Goal: Information Seeking & Learning: Compare options

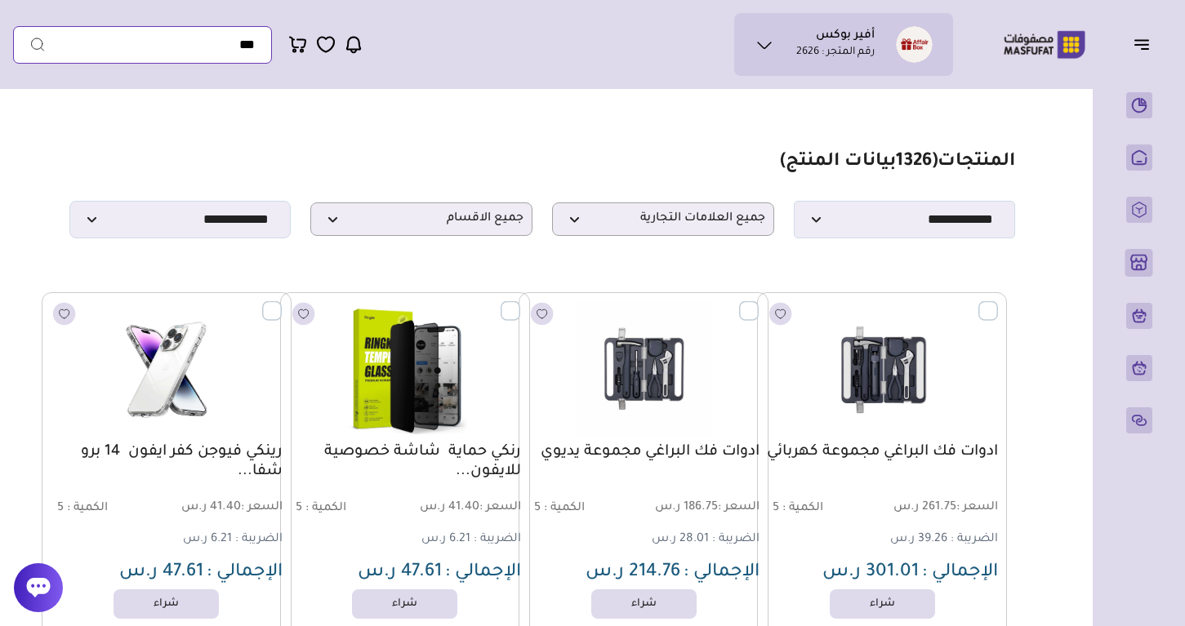
click at [136, 53] on input "text" at bounding box center [142, 45] width 259 height 38
paste input "**********"
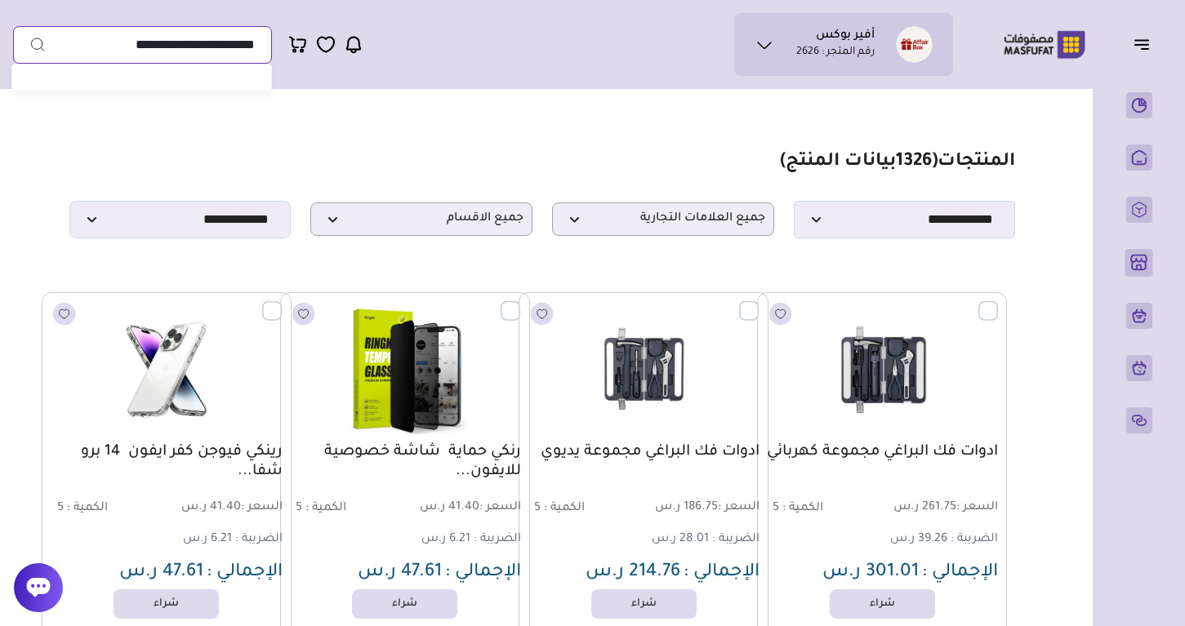
type input "**********"
click at [29, 44] on button "submit" at bounding box center [29, 45] width 33 height 38
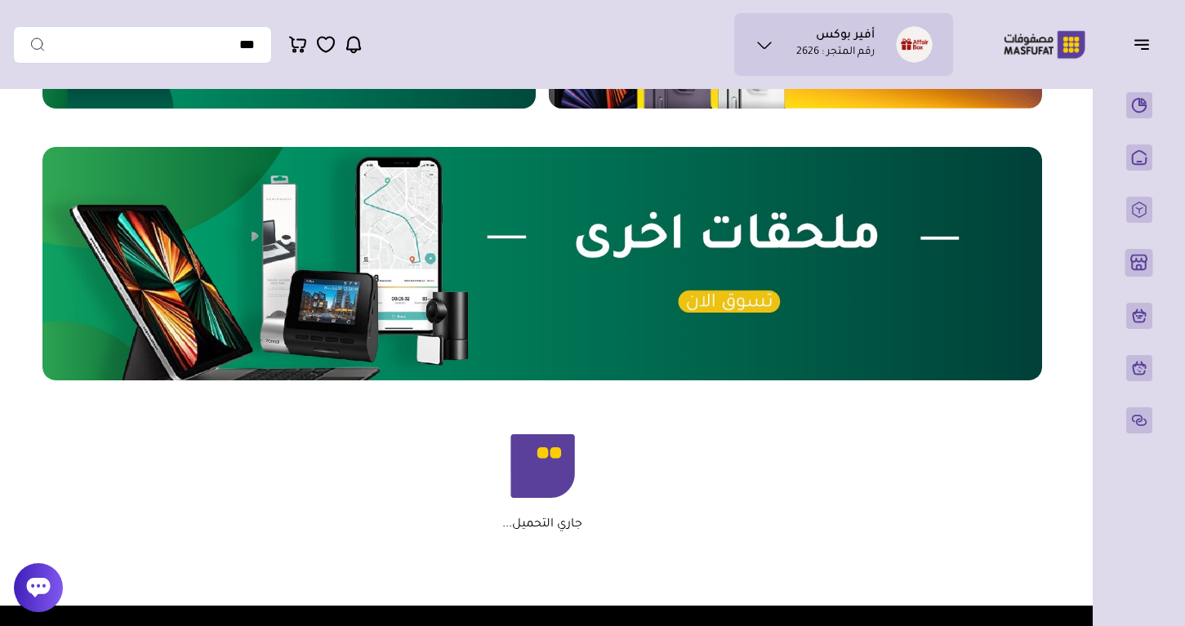
scroll to position [857, 0]
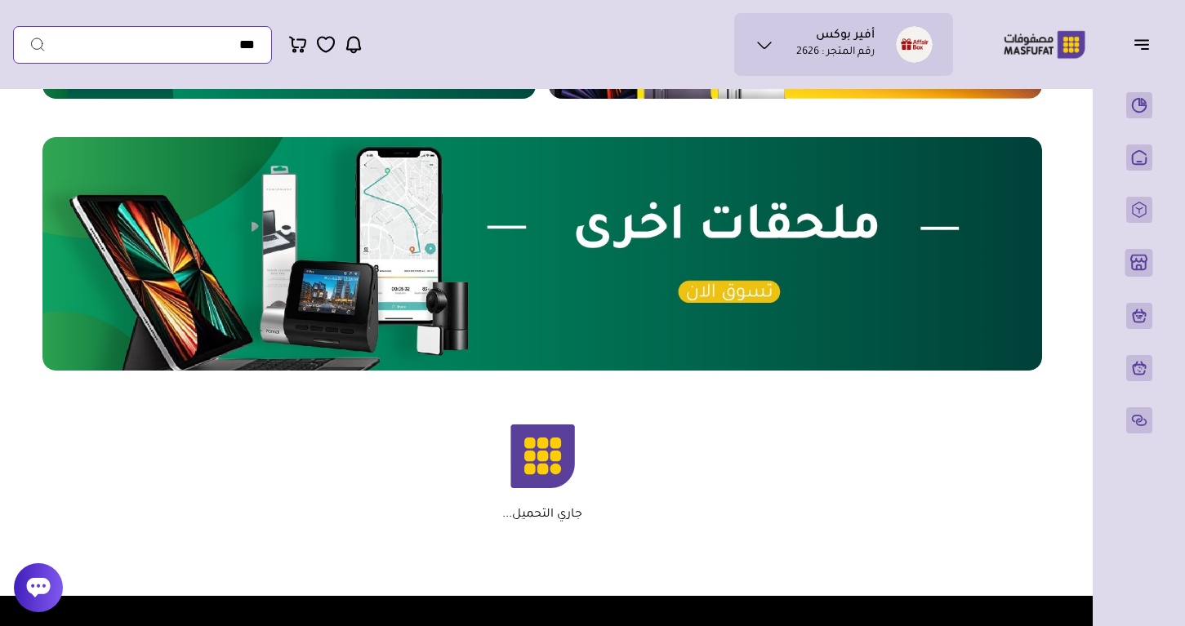
click at [164, 53] on input "text" at bounding box center [142, 45] width 259 height 38
paste input "**********"
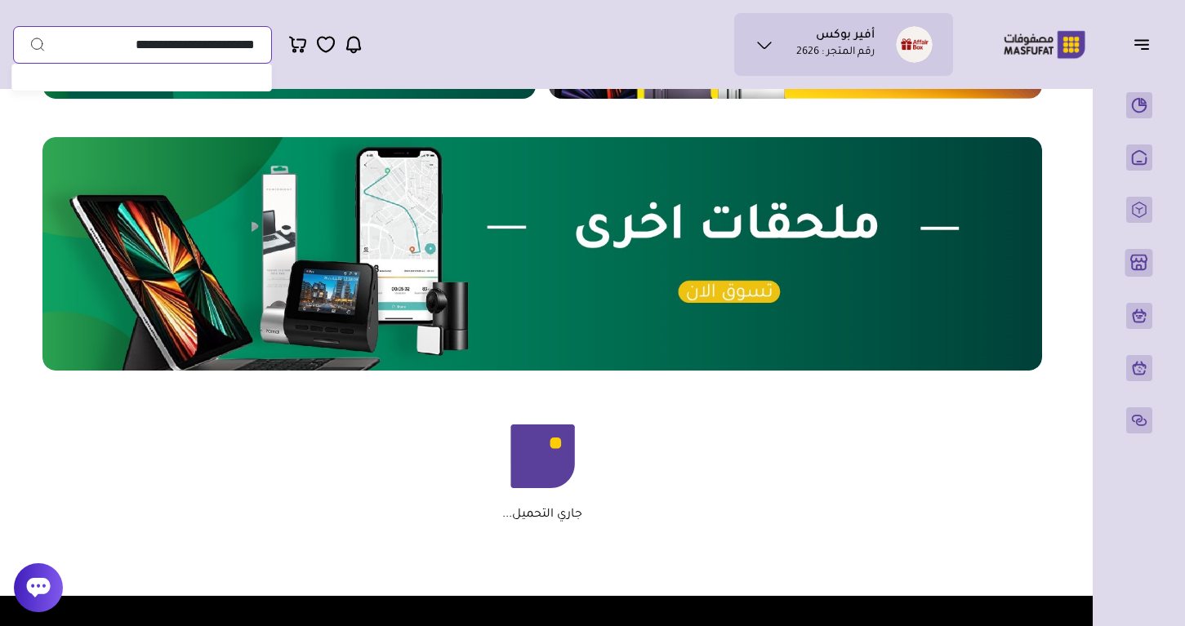
type input "**********"
click at [29, 44] on button "submit" at bounding box center [29, 45] width 33 height 38
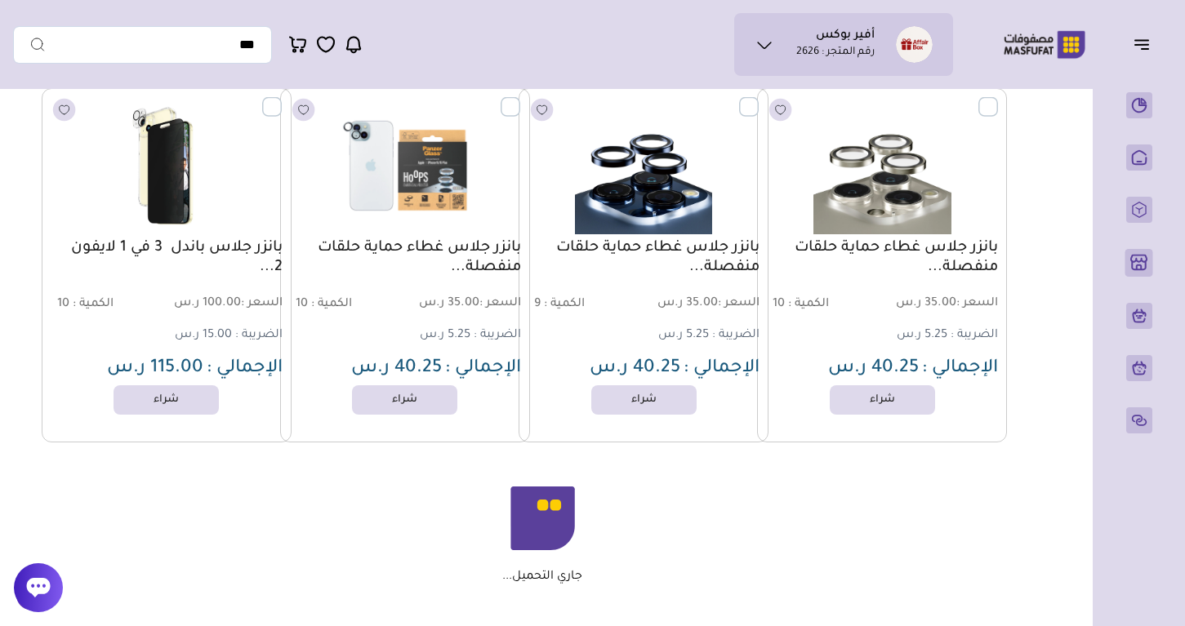
scroll to position [14974, 0]
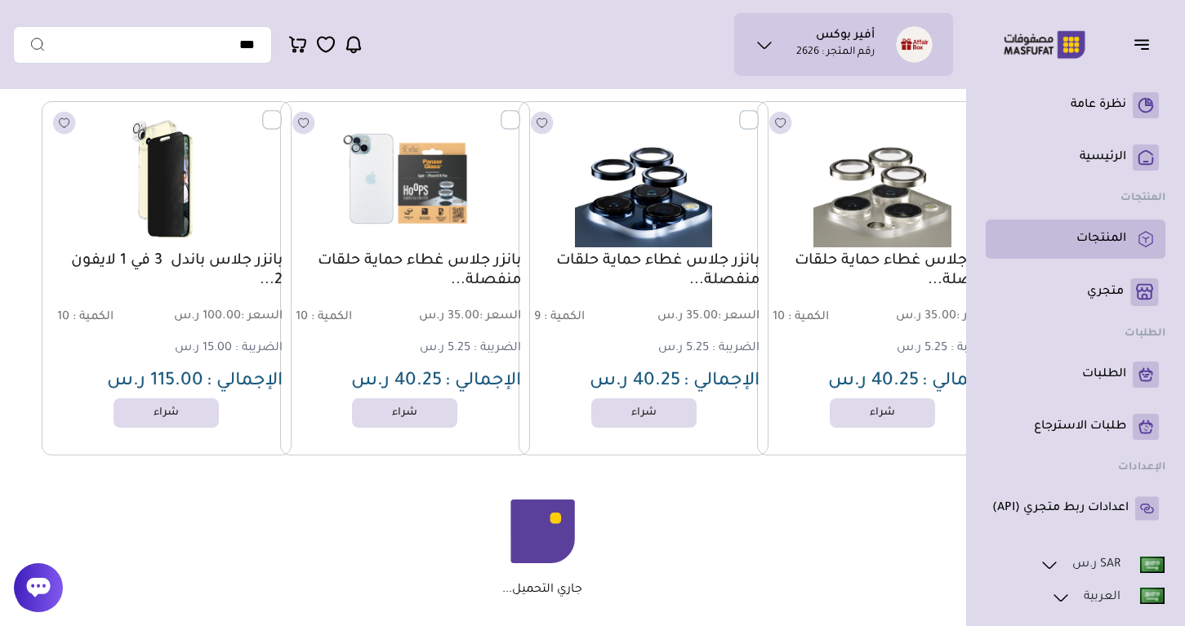
click at [1086, 242] on p "المنتجات" at bounding box center [1102, 239] width 50 height 16
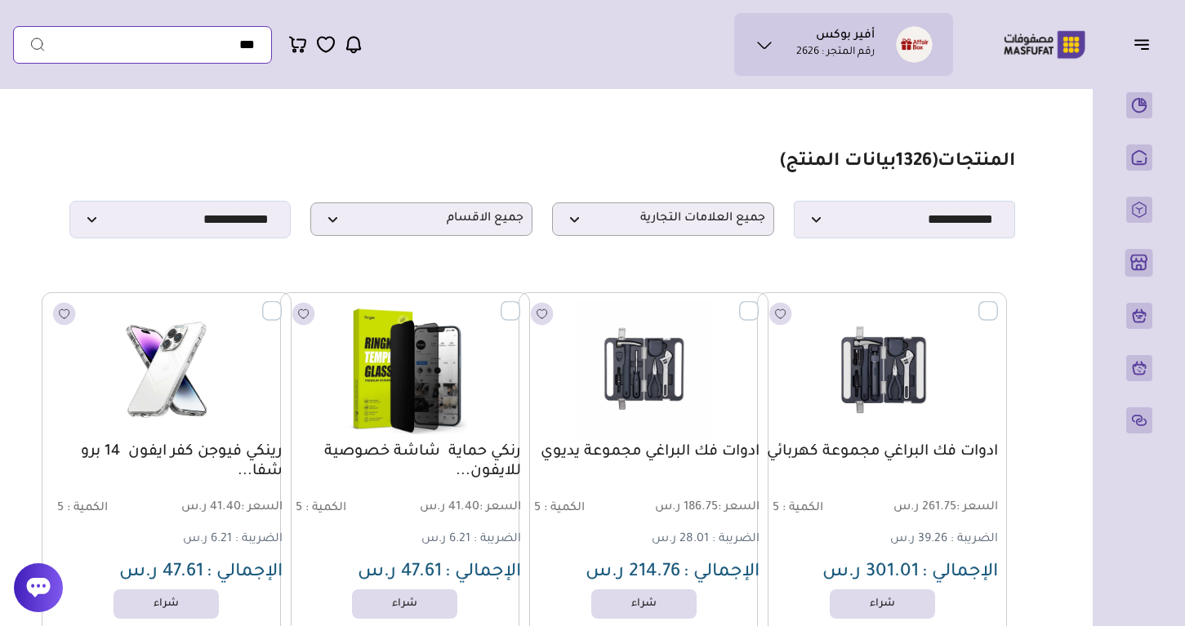
click at [213, 47] on input "text" at bounding box center [142, 45] width 259 height 38
paste input "**********"
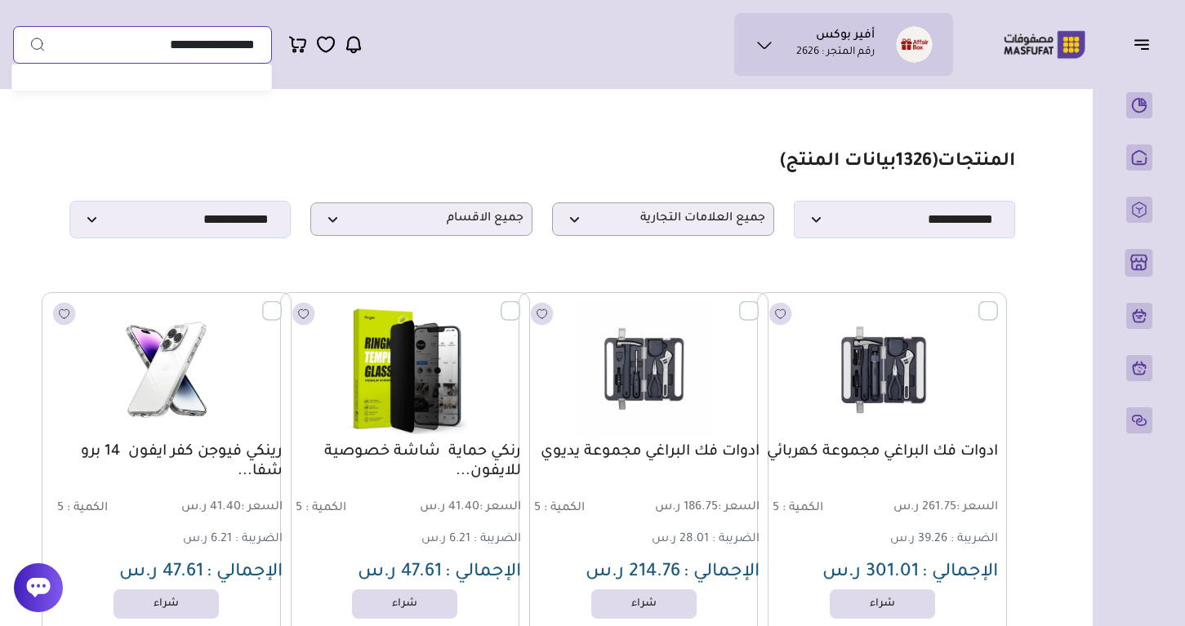
type input "**********"
click at [35, 45] on icon "submit" at bounding box center [37, 44] width 16 height 17
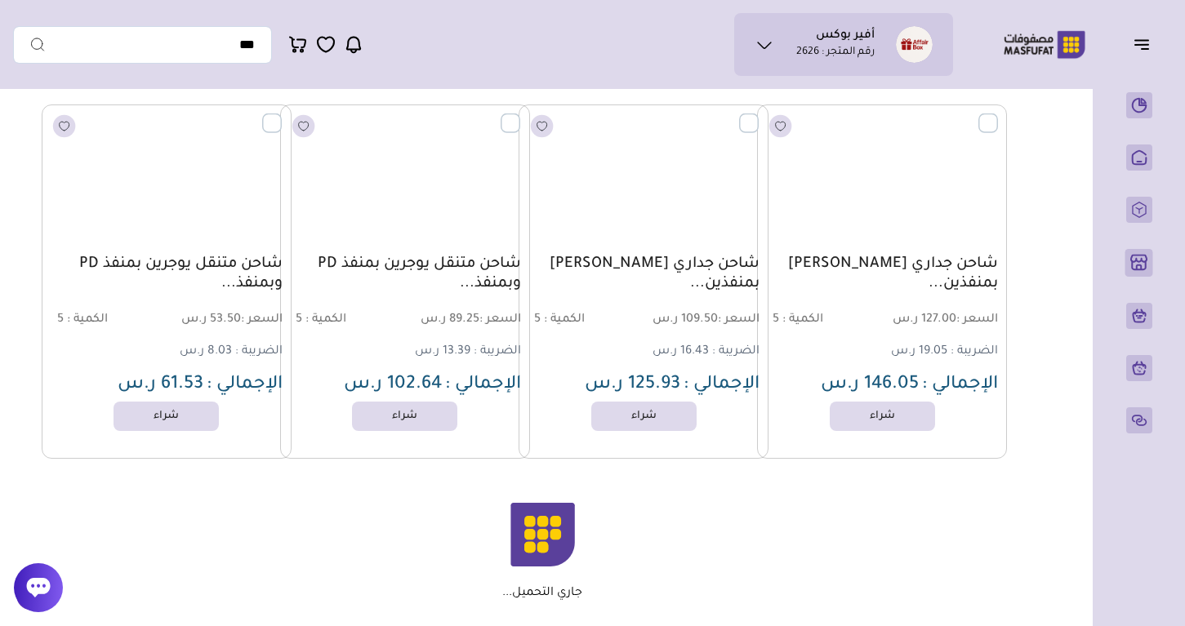
scroll to position [3577, 0]
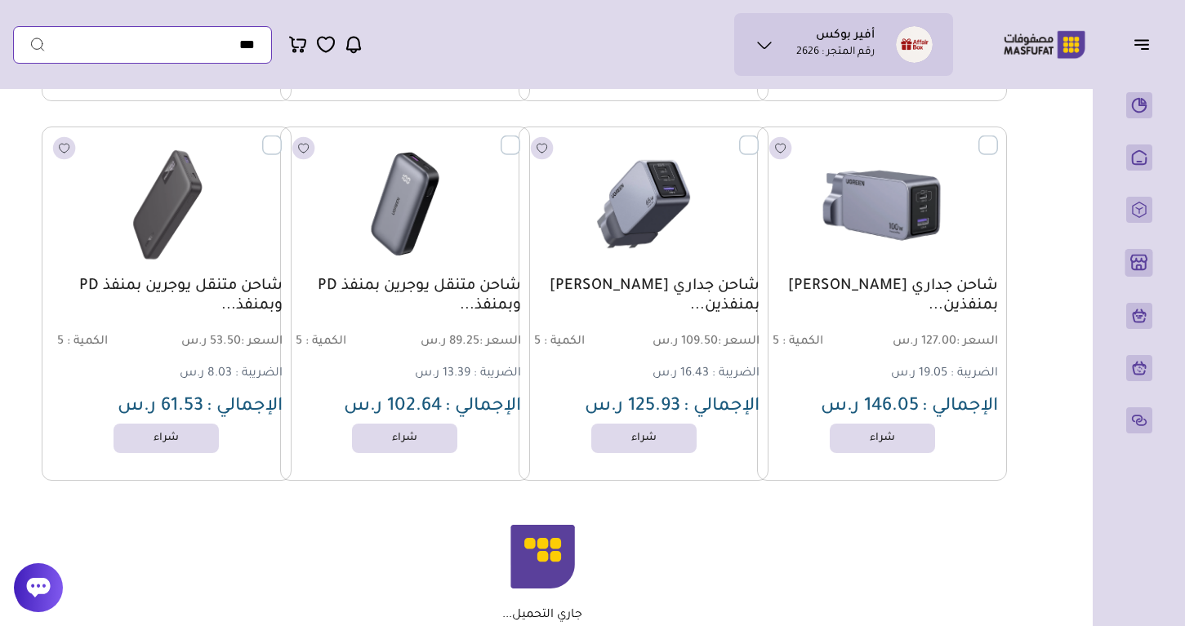
click at [208, 48] on input "text" at bounding box center [142, 45] width 259 height 38
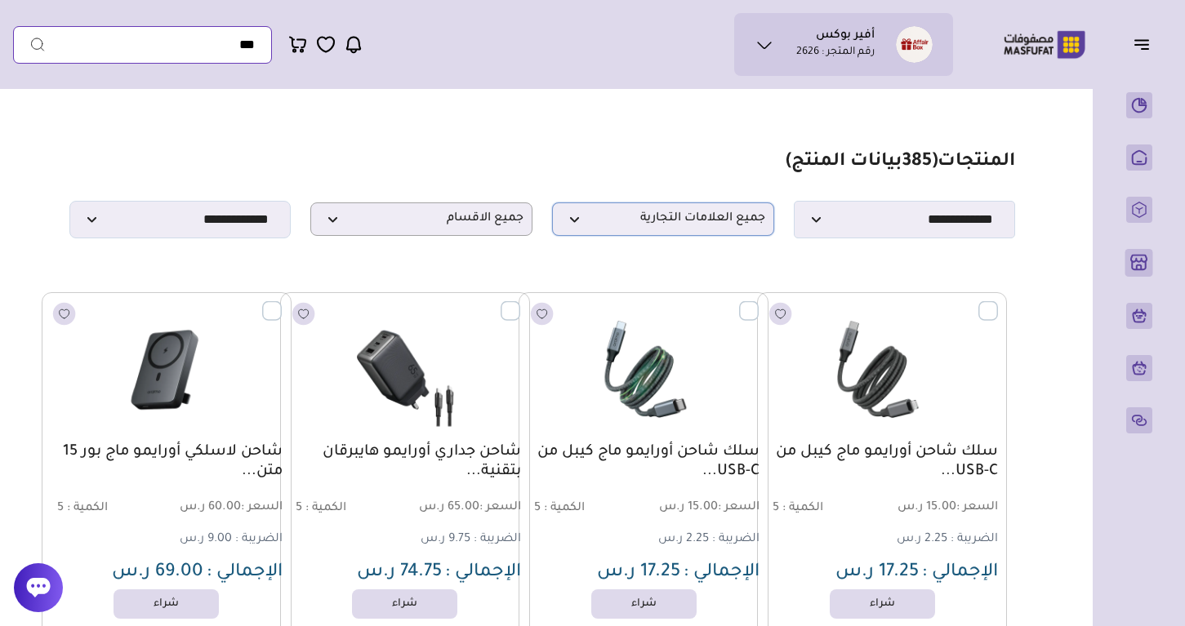
scroll to position [0, 0]
click at [702, 219] on span "جميع العلامات التجارية" at bounding box center [663, 220] width 204 height 16
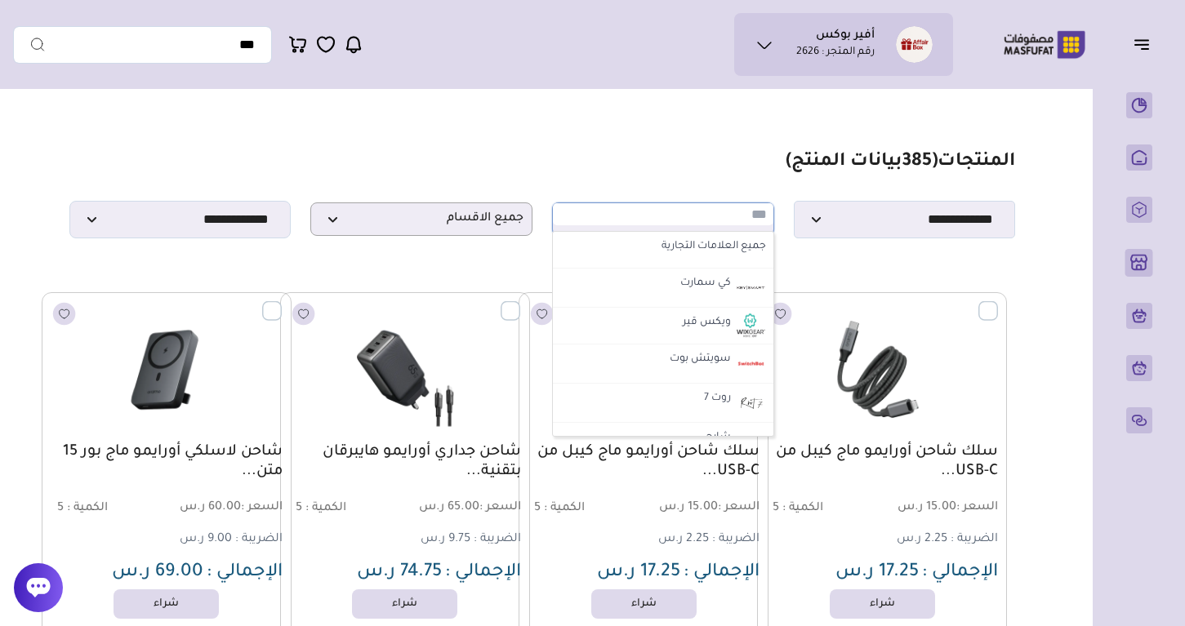
type input "*"
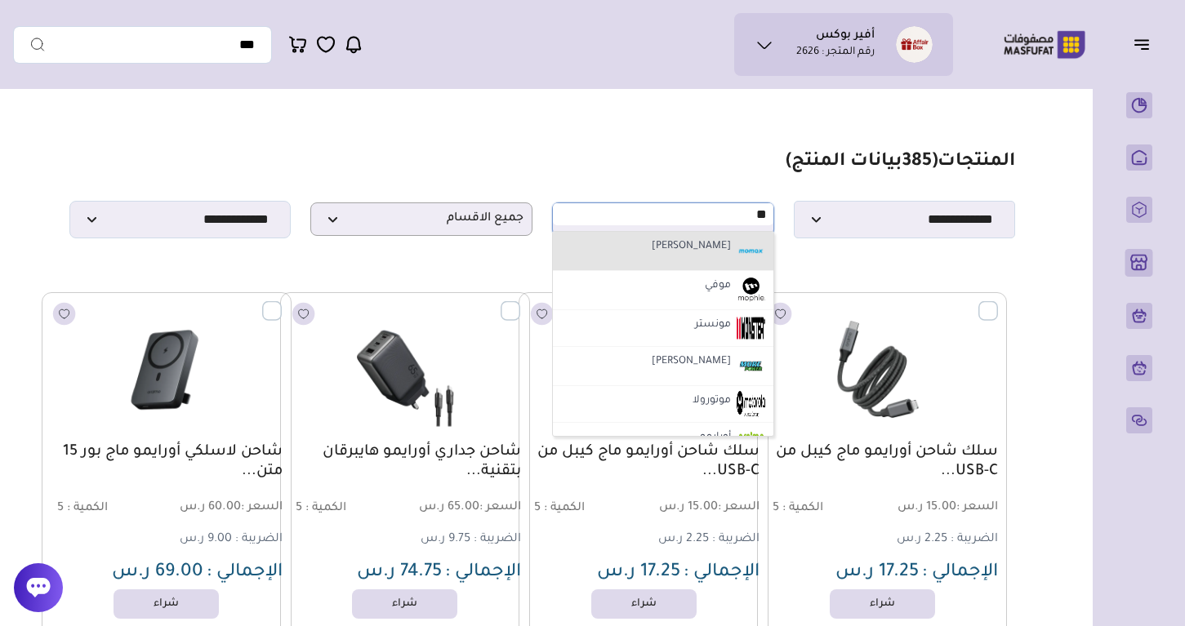
type input "**"
click at [657, 261] on li "[PERSON_NAME]" at bounding box center [663, 251] width 221 height 39
select select "**"
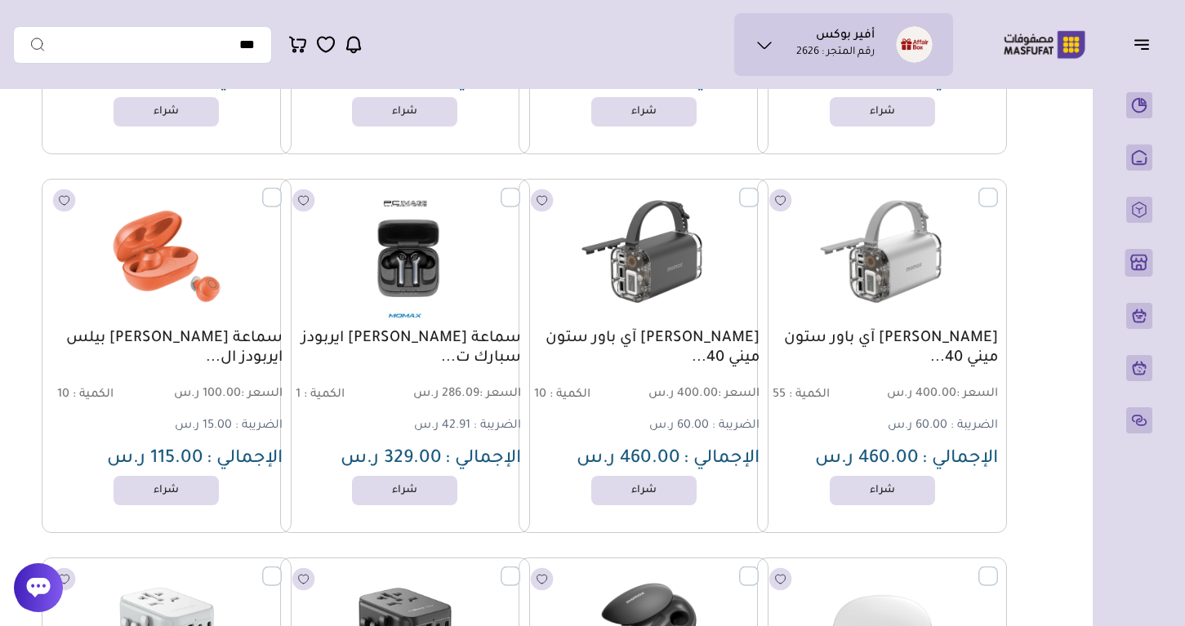
scroll to position [14523, 0]
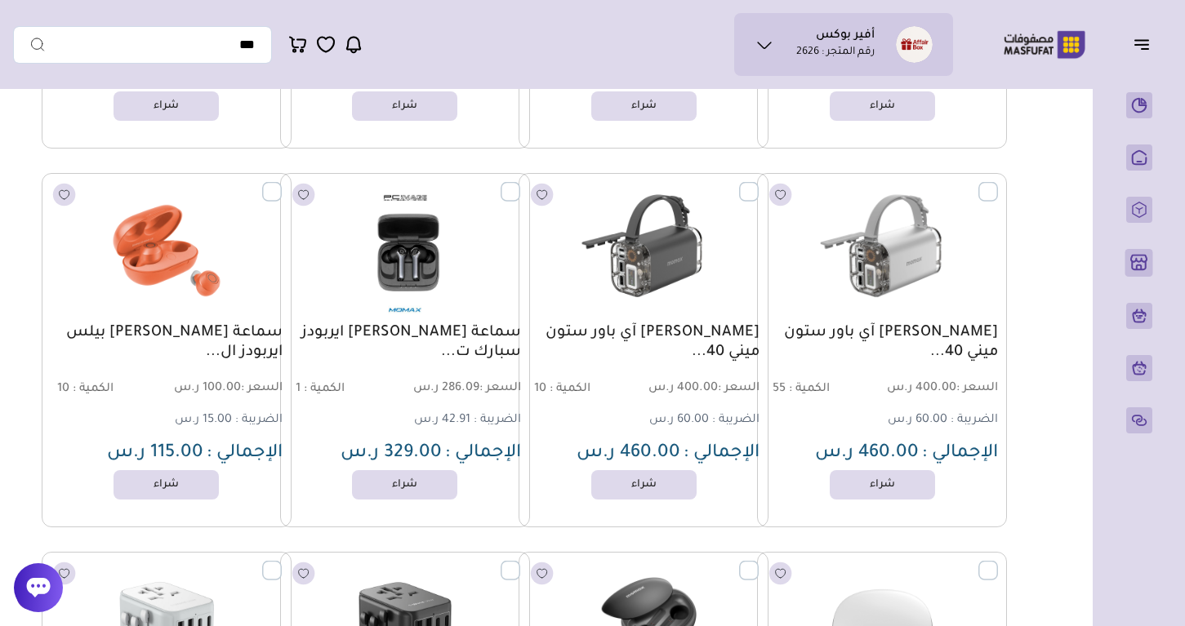
drag, startPoint x: 761, startPoint y: 329, endPoint x: 695, endPoint y: 352, distance: 70.0
click at [694, 353] on div "موماكس بطارية آي باور ستون ميني 40... السعر : 400.00 ر.س الكمية : 10 60.00 ر.س" at bounding box center [644, 350] width 250 height 354
copy link "موماكس بطارية آي باور ستون ميني 40..."
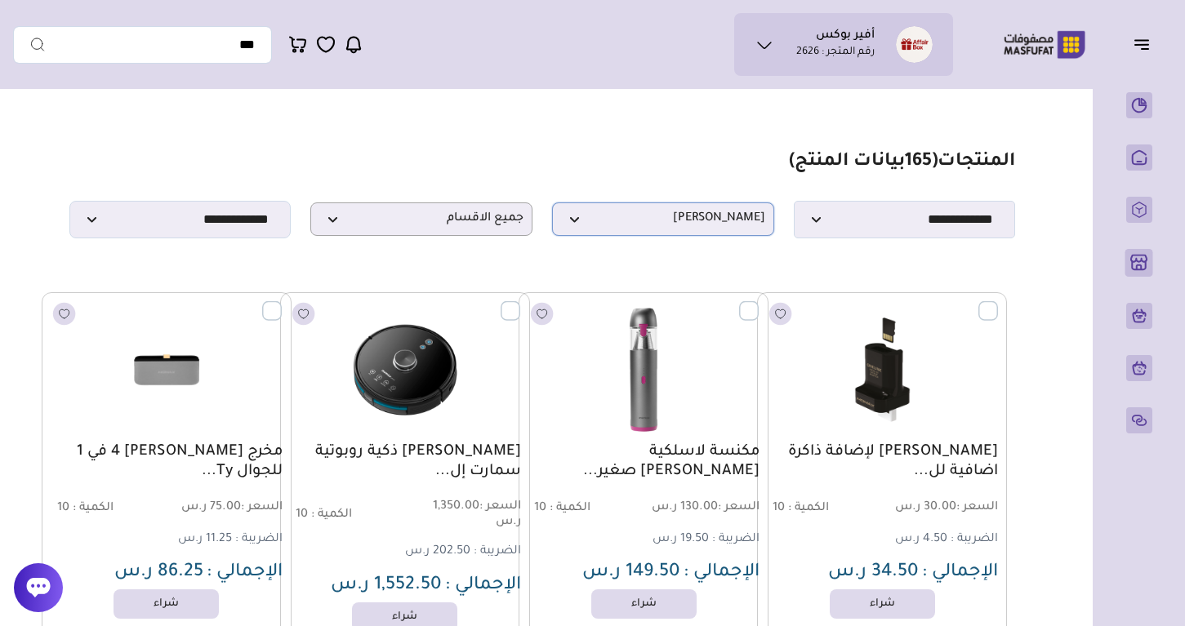
scroll to position [0, 0]
click at [623, 219] on span "[PERSON_NAME]" at bounding box center [663, 220] width 204 height 16
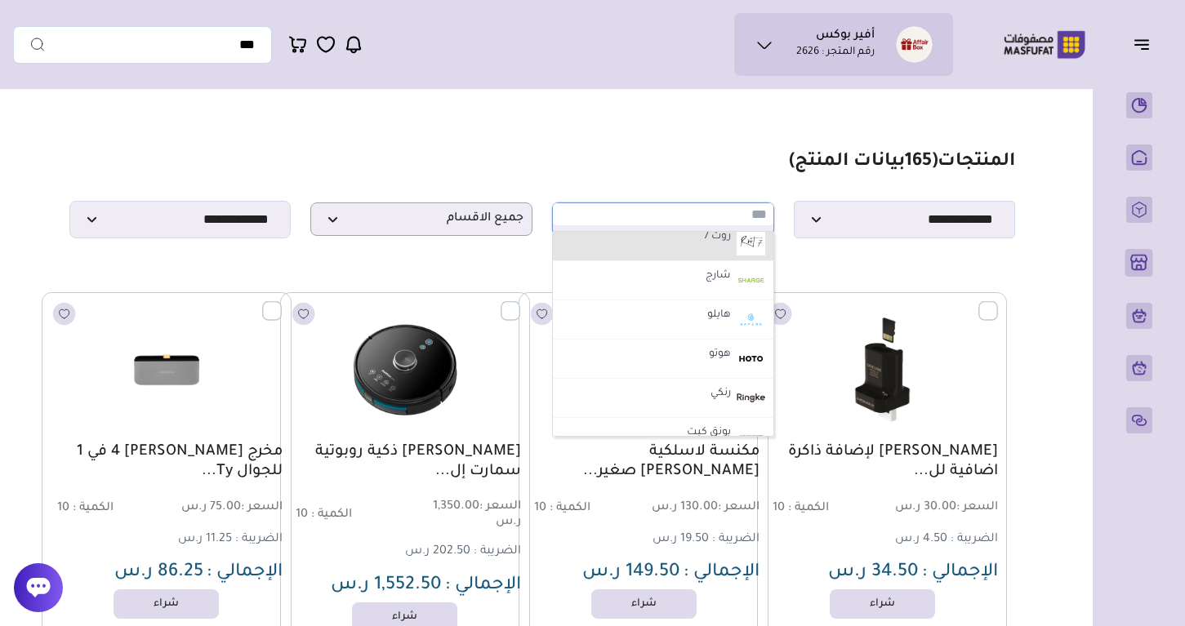
scroll to position [173, 0]
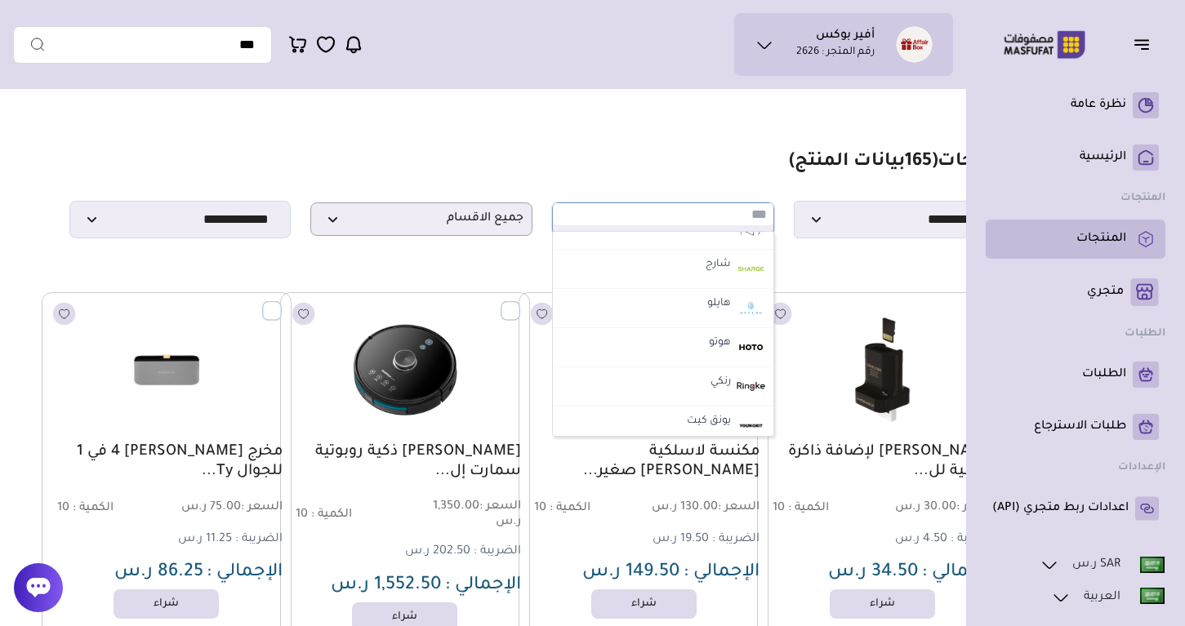
click at [1077, 243] on p "المنتجات" at bounding box center [1102, 239] width 50 height 16
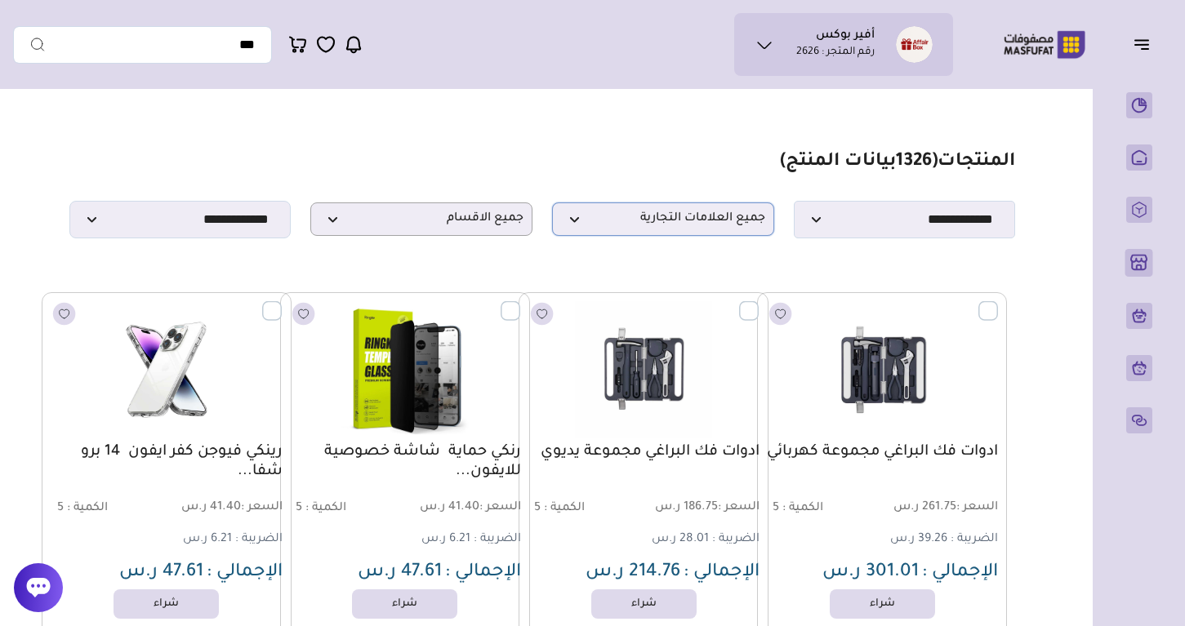
click at [673, 227] on span "جميع العلامات التجارية" at bounding box center [663, 220] width 204 height 16
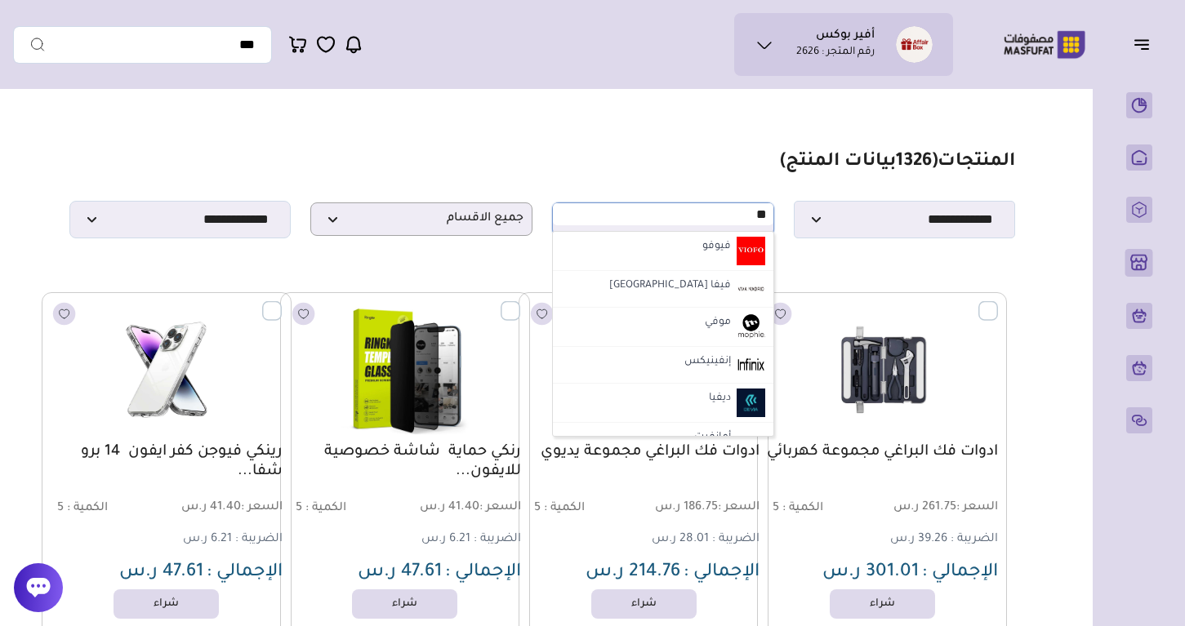
type input "*"
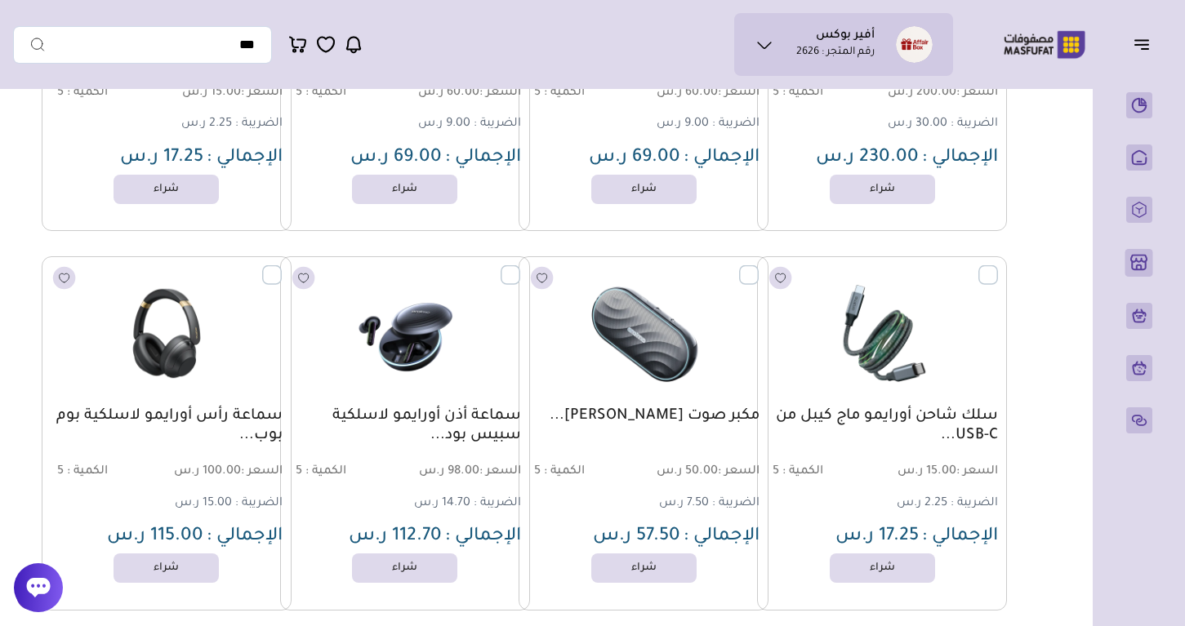
scroll to position [3482, 0]
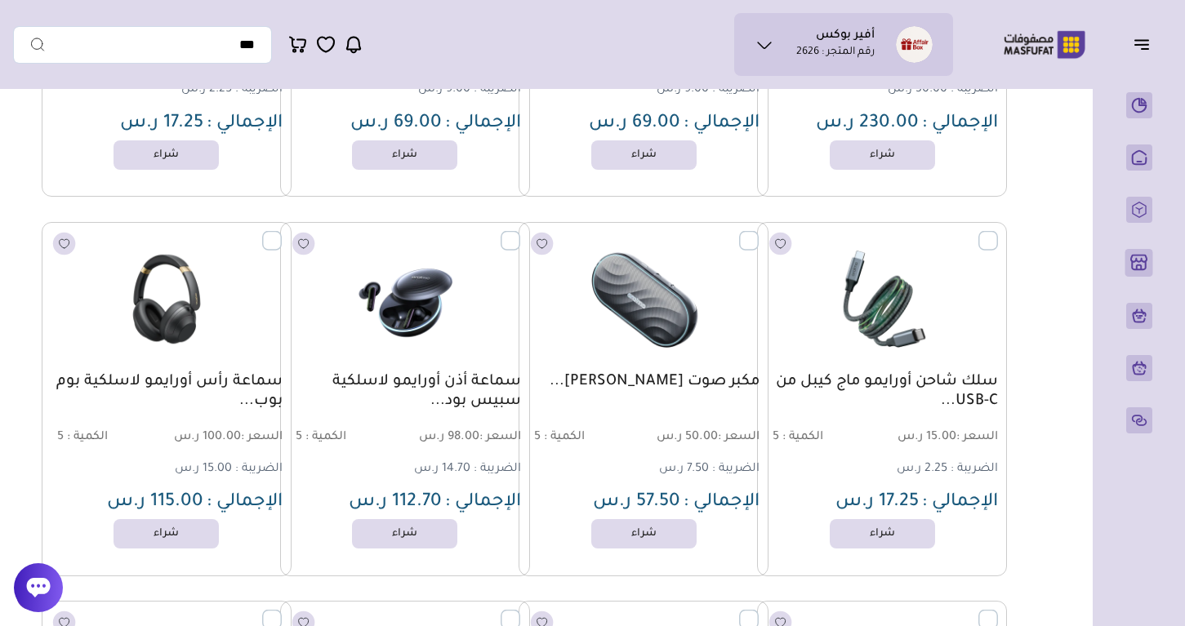
drag, startPoint x: 688, startPoint y: 381, endPoint x: 662, endPoint y: 381, distance: 25.3
click at [662, 381] on link "مكبر صوت أورايمو سبيس بوكس لاسلكي..." at bounding box center [644, 382] width 232 height 20
drag, startPoint x: 759, startPoint y: 381, endPoint x: 726, endPoint y: 387, distance: 33.3
drag, startPoint x: 762, startPoint y: 381, endPoint x: 745, endPoint y: 383, distance: 17.3
click at [745, 383] on div "مكبر صوت أورايمو سبيس بوكس لاسلكي... السعر : 50.00 ر.س الكمية : 5 7.50 ر.س" at bounding box center [644, 399] width 250 height 354
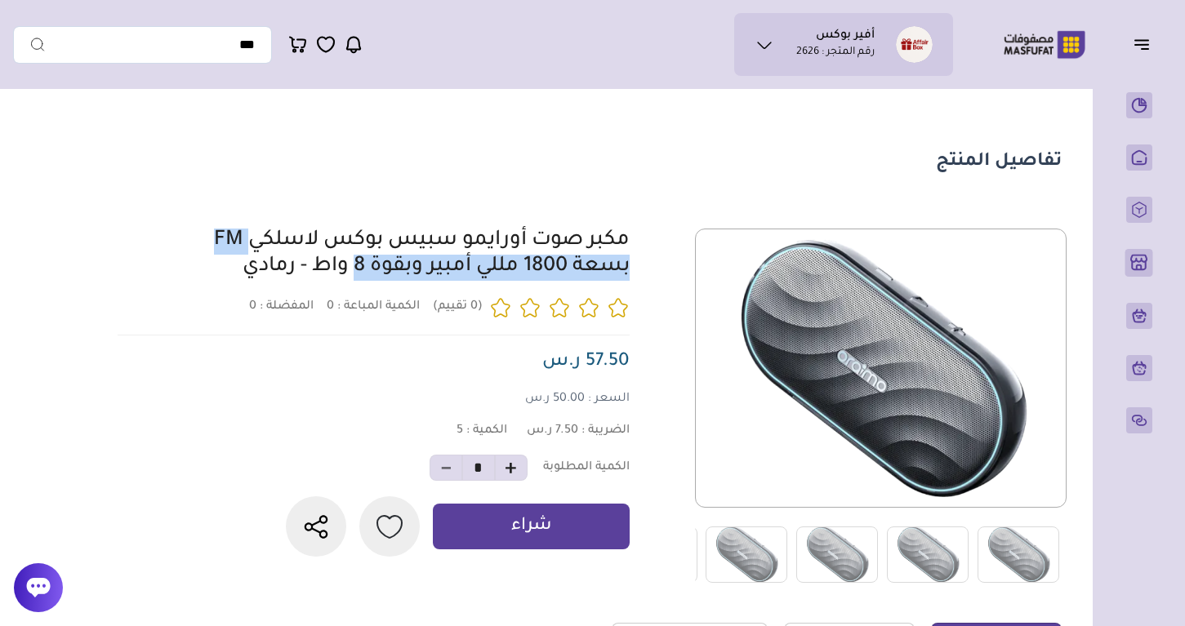
drag, startPoint x: 641, startPoint y: 240, endPoint x: 249, endPoint y: 236, distance: 392.1
click at [249, 237] on div at bounding box center [587, 406] width 949 height 355
copy link "مكبر صوت [PERSON_NAME]"
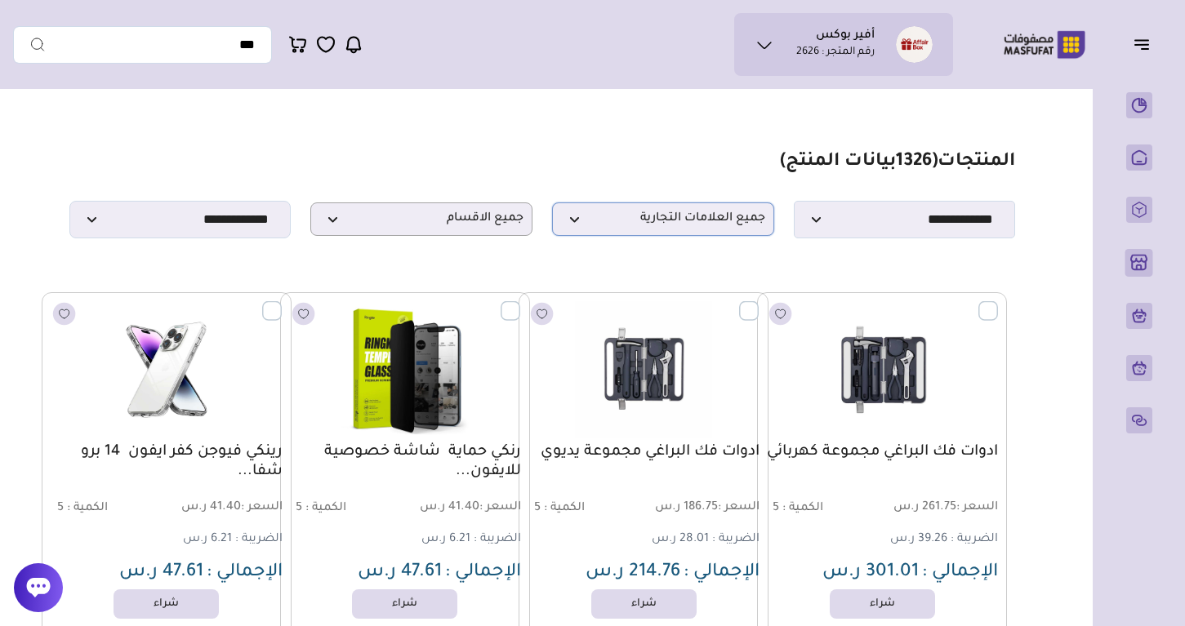
click at [708, 221] on span "جميع العلامات التجارية" at bounding box center [663, 220] width 204 height 16
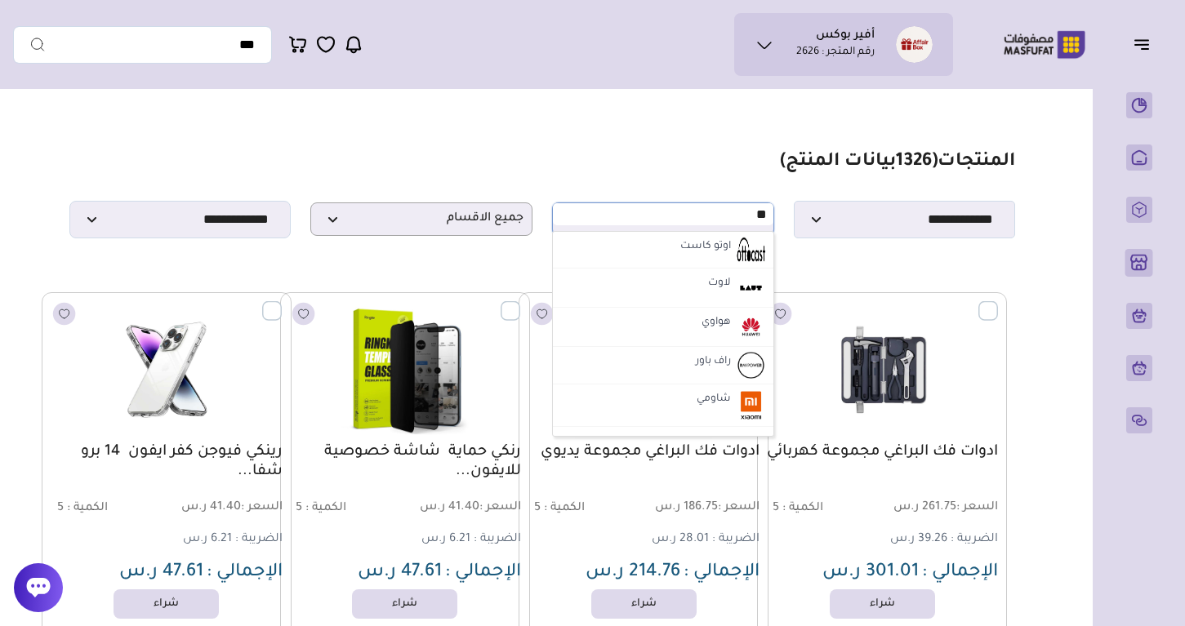
click at [707, 216] on input "**" at bounding box center [663, 214] width 221 height 22
click at [707, 214] on input "**" at bounding box center [663, 214] width 221 height 22
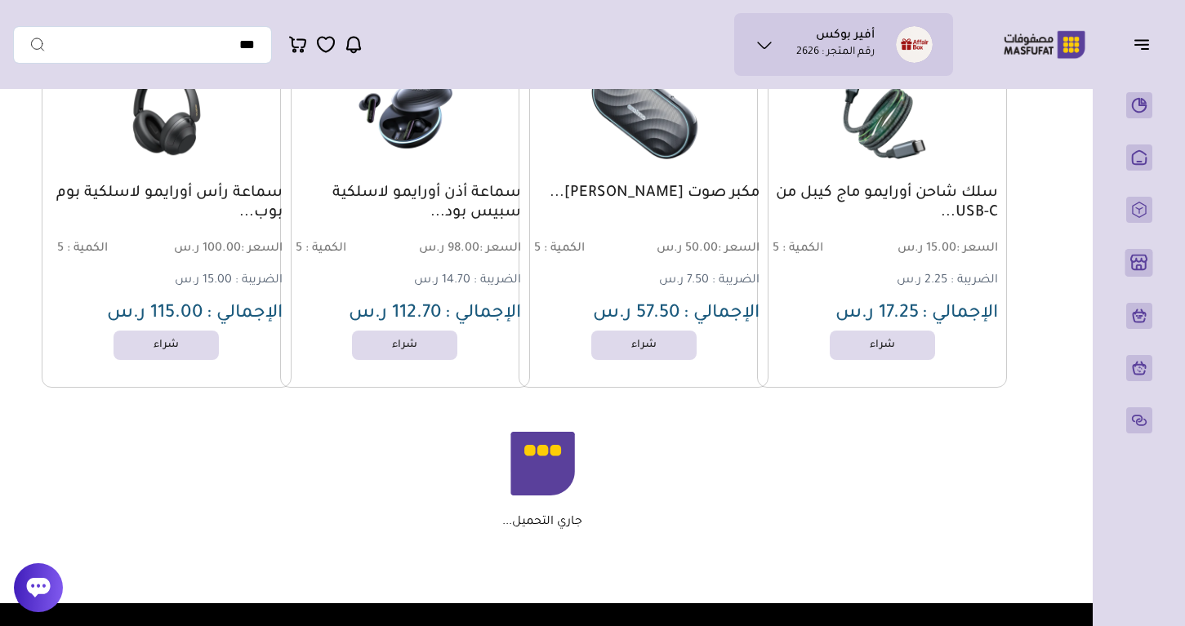
scroll to position [3673, 0]
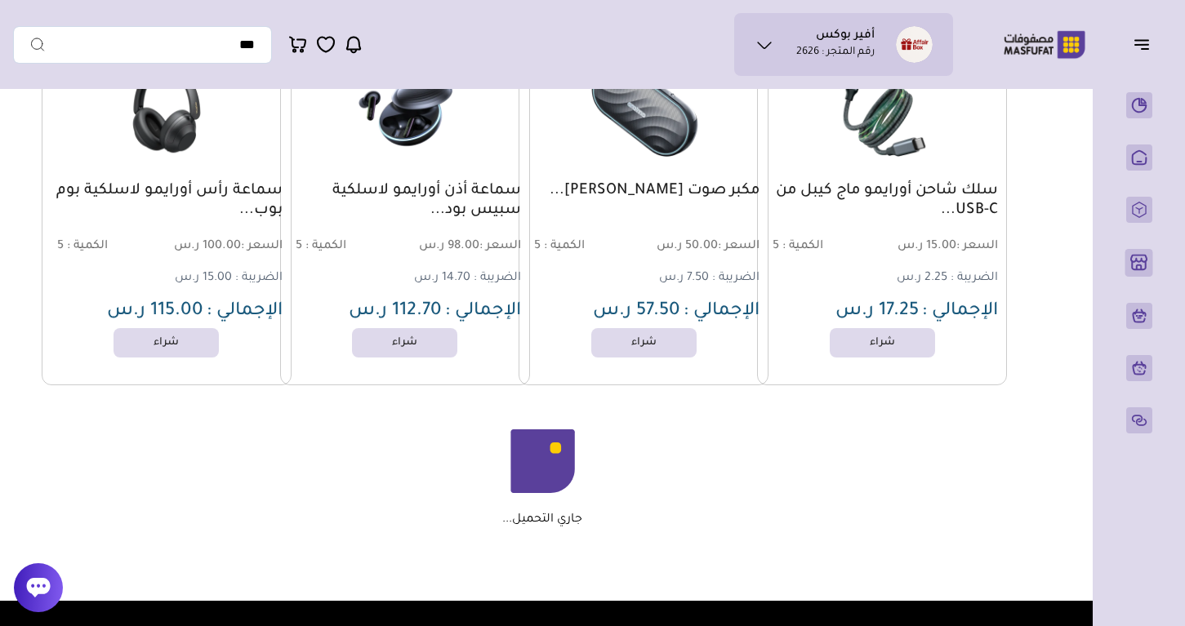
type input "*"
drag, startPoint x: 441, startPoint y: 190, endPoint x: 425, endPoint y: 194, distance: 16.8
click at [425, 194] on link "سماعة أذن أورايمو لاسلكية سبيس بود..." at bounding box center [405, 200] width 232 height 39
drag, startPoint x: 521, startPoint y: 182, endPoint x: 475, endPoint y: 193, distance: 47.0
click at [475, 193] on div "سماعة أذن أورايمو لاسلكية سبيس بود... السعر : 98.00 ر.س الكمية : 5 14.70 ر.س" at bounding box center [405, 208] width 250 height 354
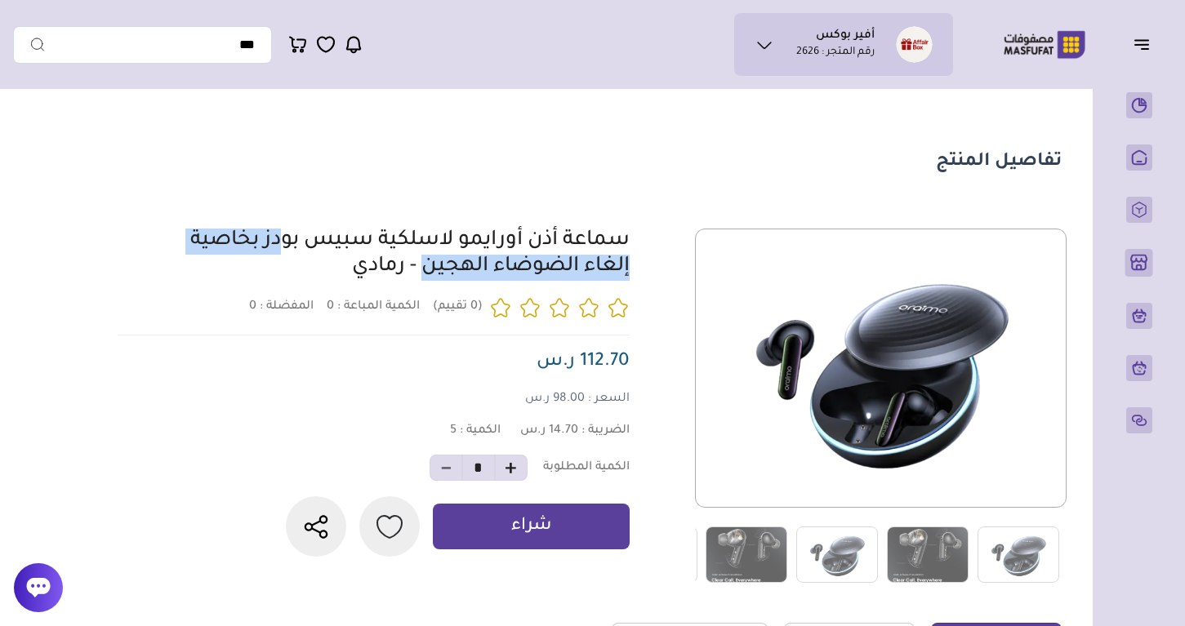
drag, startPoint x: 641, startPoint y: 235, endPoint x: 297, endPoint y: 247, distance: 344.1
click at [296, 247] on div "0 0 5 *" at bounding box center [587, 406] width 949 height 355
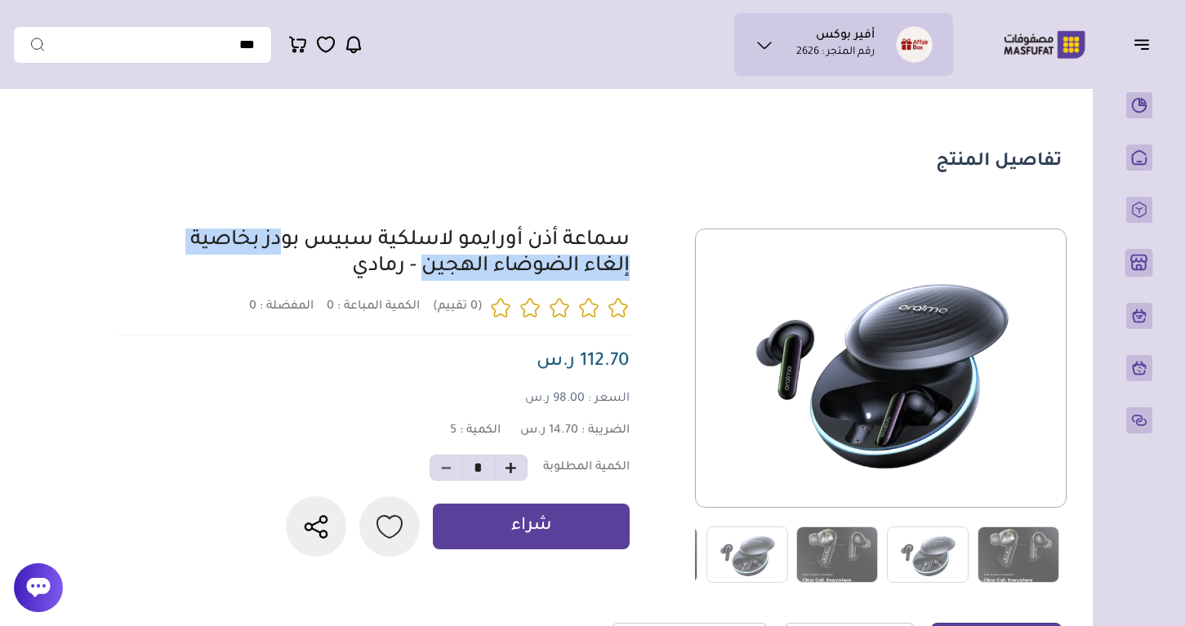
copy link "سماعة أذن أورايمو لاسلكية سبيس"
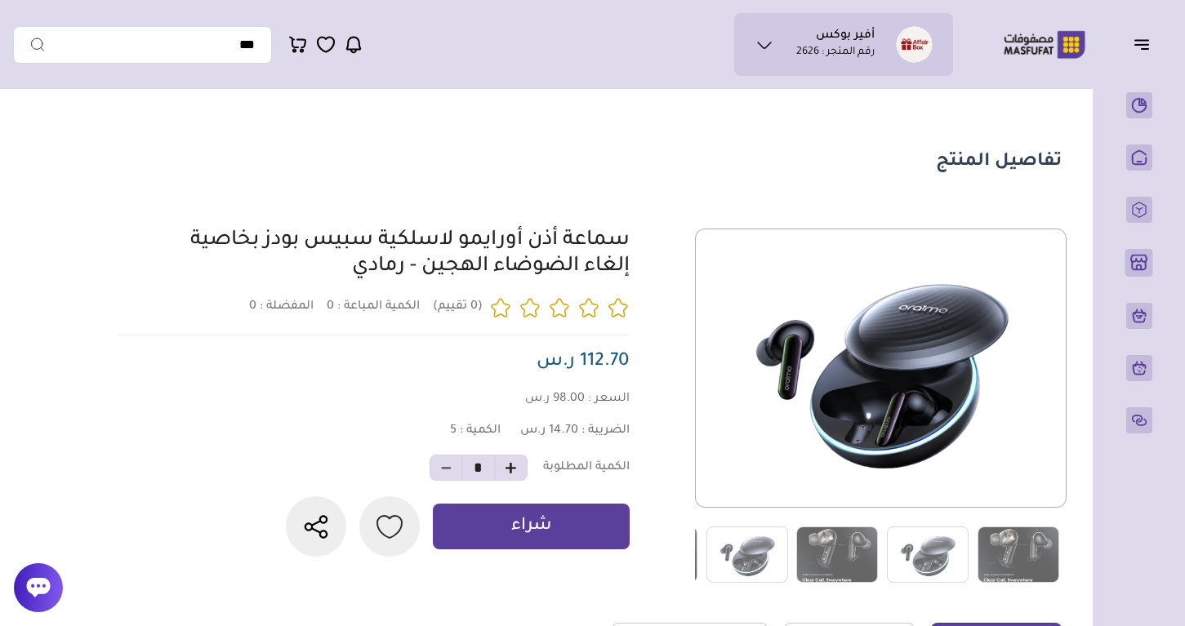
click at [707, 180] on section "تفاصيل المنتج" at bounding box center [542, 558] width 1059 height 922
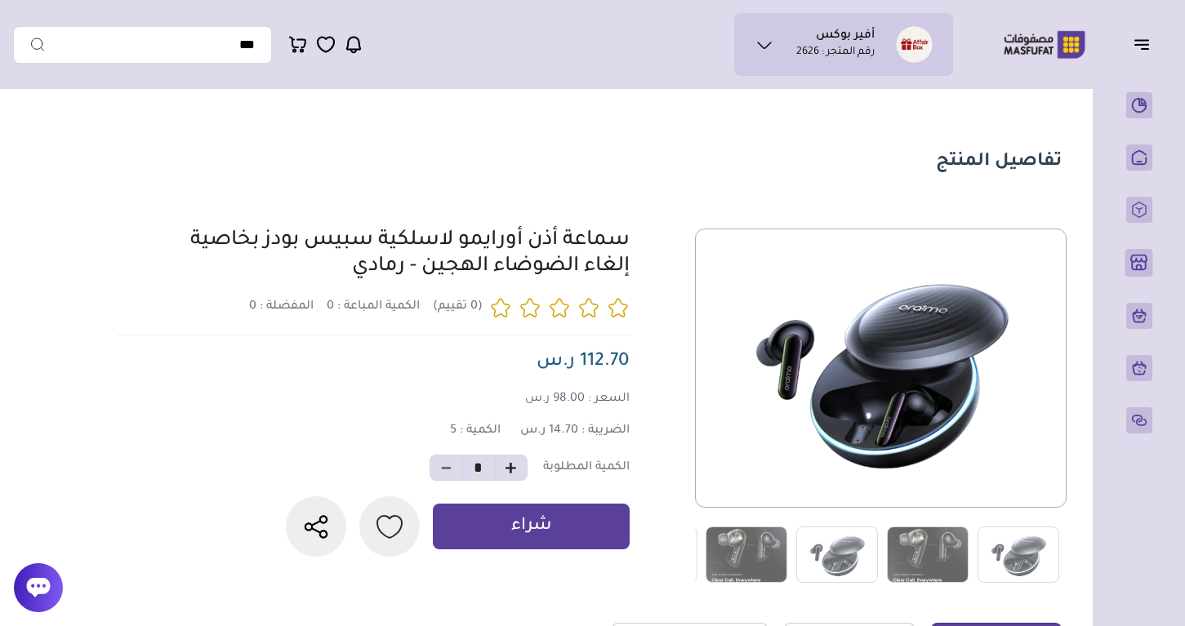
click at [609, 236] on link "سماعة أذن أورايمو لاسلكية سبيس بودز بخاصية إلغاء الضوضاء الهجين - رمادي" at bounding box center [409, 254] width 439 height 48
click at [640, 236] on div "0 0 5 *" at bounding box center [587, 406] width 949 height 355
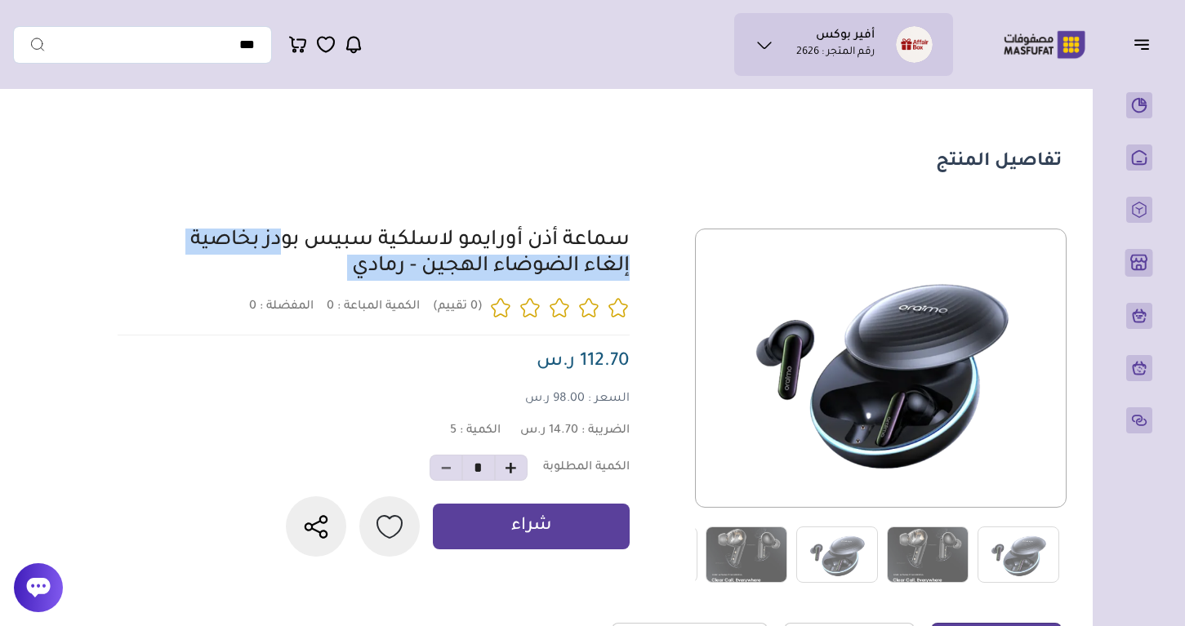
click at [640, 236] on div "0 0 5 *" at bounding box center [587, 406] width 949 height 355
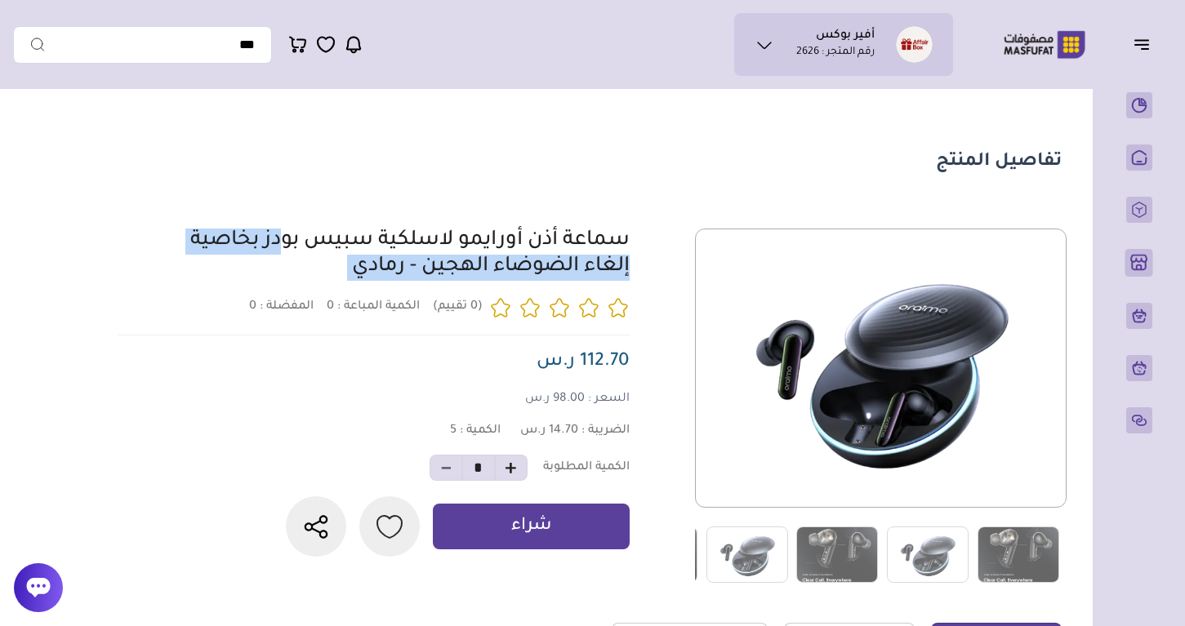
copy div "سماعة أذن أورايمو لاسلكية سبيس بودز بخاصية إلغاء الضوضاء الهجين - رمادي"
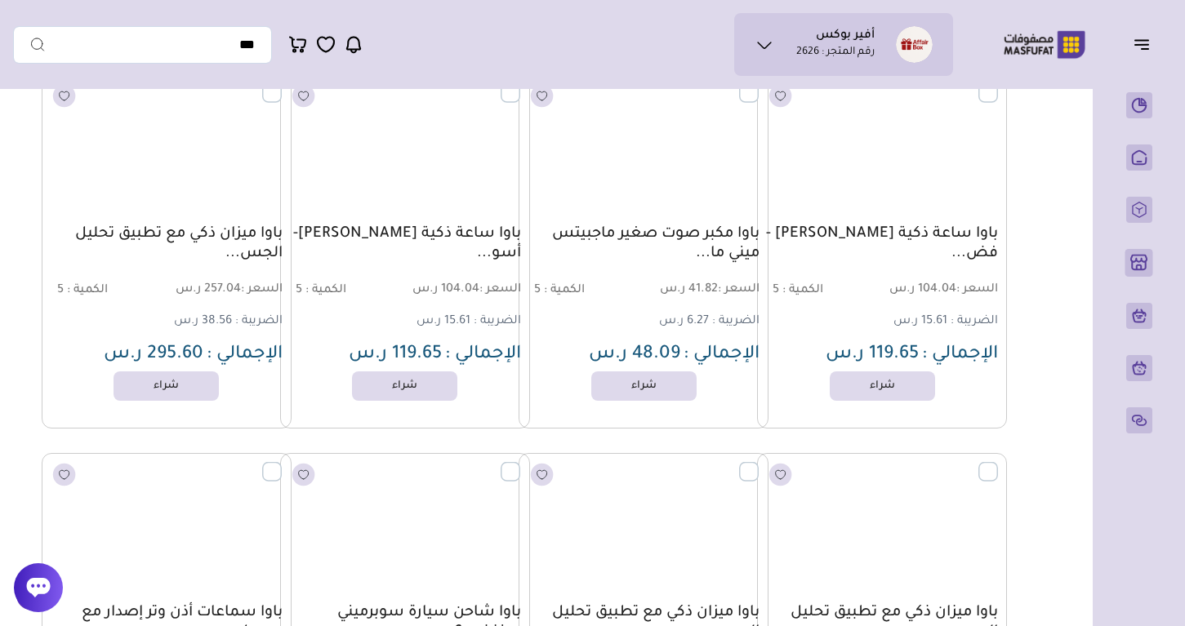
scroll to position [14241, 0]
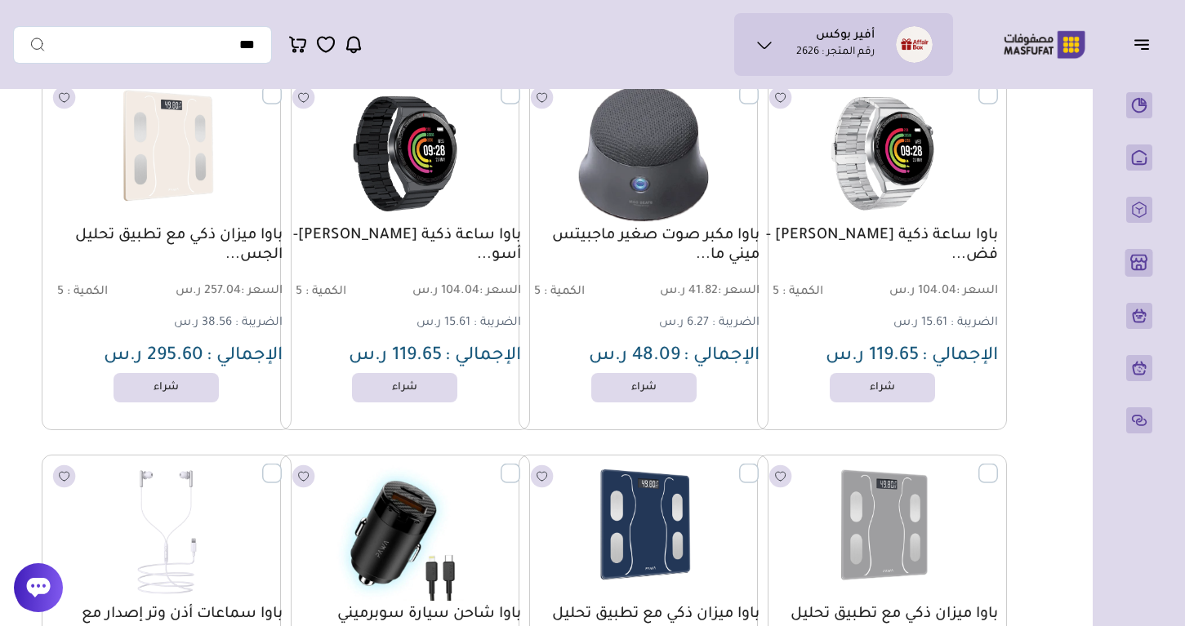
drag, startPoint x: 1007, startPoint y: 236, endPoint x: 800, endPoint y: 237, distance: 206.6
click at [800, 237] on div "باوا ساعة ذكية [PERSON_NAME] - فض... السعر : 104.04 ر.س الكمية : 5 15.61 ر.س" at bounding box center [882, 253] width 250 height 354
copy link "باوا ساعة ذكية [PERSON_NAME]"
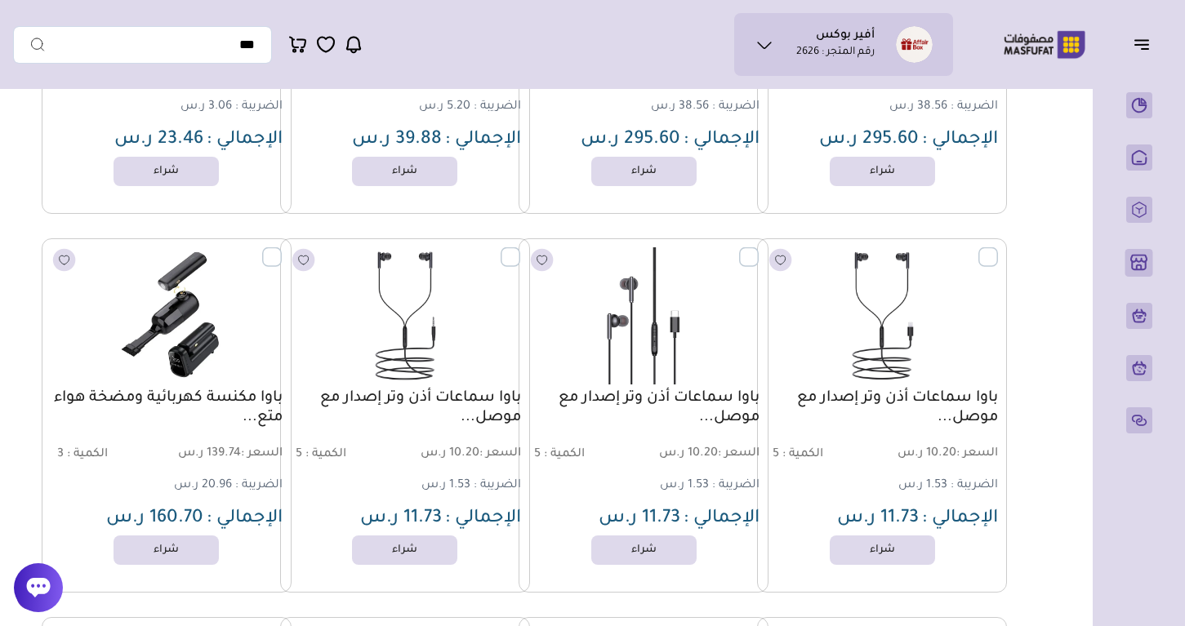
scroll to position [14845, 0]
